Goal: Transaction & Acquisition: Book appointment/travel/reservation

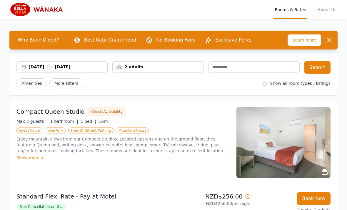
click at [37, 67] on div "[DATE] [DATE]" at bounding box center [68, 67] width 79 height 6
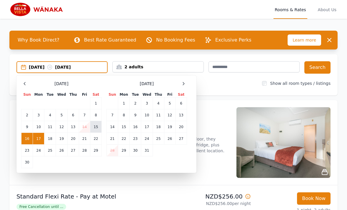
click at [99, 127] on td "15" at bounding box center [95, 127] width 11 height 12
click at [28, 139] on td "16" at bounding box center [26, 139] width 11 height 12
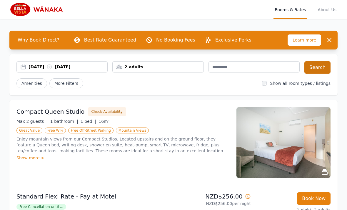
click at [321, 71] on button "Search" at bounding box center [317, 67] width 26 height 12
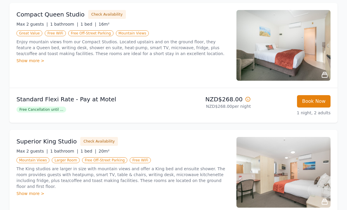
scroll to position [97, 0]
click at [214, 104] on p "NZD$268.00 per night" at bounding box center [213, 106] width 75 height 6
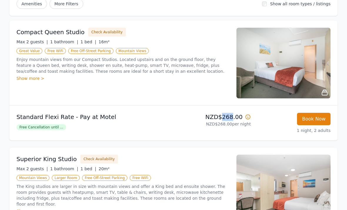
scroll to position [79, 0]
click at [154, 148] on div "Superior King Studio Check Availability Max 2 guests | 1 bathroom | 1 bed | 20m…" at bounding box center [173, 190] width 328 height 85
click at [294, 88] on img at bounding box center [283, 63] width 94 height 71
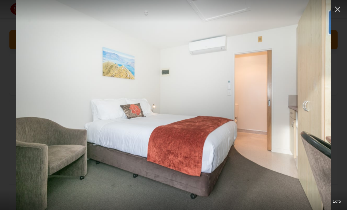
scroll to position [0, 0]
click at [333, 11] on icon "button" at bounding box center [337, 9] width 9 height 9
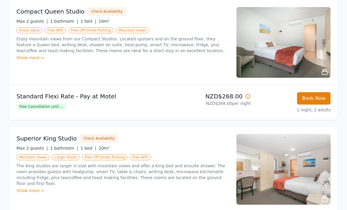
scroll to position [100, 0]
click at [272, 187] on img at bounding box center [283, 168] width 94 height 71
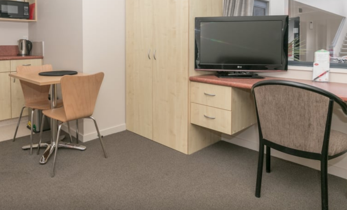
scroll to position [107, 0]
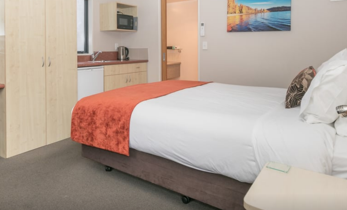
click at [110, 92] on img at bounding box center [173, 105] width 315 height 210
click at [112, 69] on img at bounding box center [173, 105] width 315 height 210
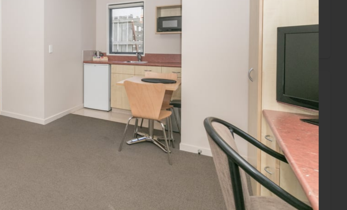
scroll to position [107, 0]
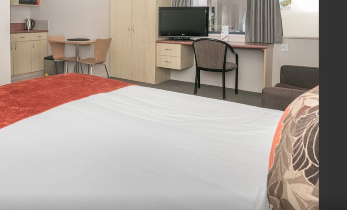
click at [28, 13] on img at bounding box center [173, 105] width 315 height 210
click at [24, 14] on img at bounding box center [173, 105] width 315 height 210
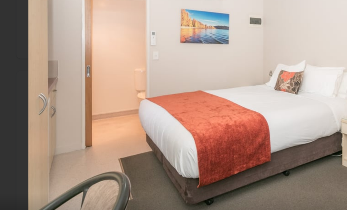
click at [68, 105] on img at bounding box center [173, 105] width 315 height 210
click at [179, 64] on img at bounding box center [173, 105] width 315 height 210
click at [82, 24] on img at bounding box center [173, 105] width 315 height 210
